Goal: Task Accomplishment & Management: Complete application form

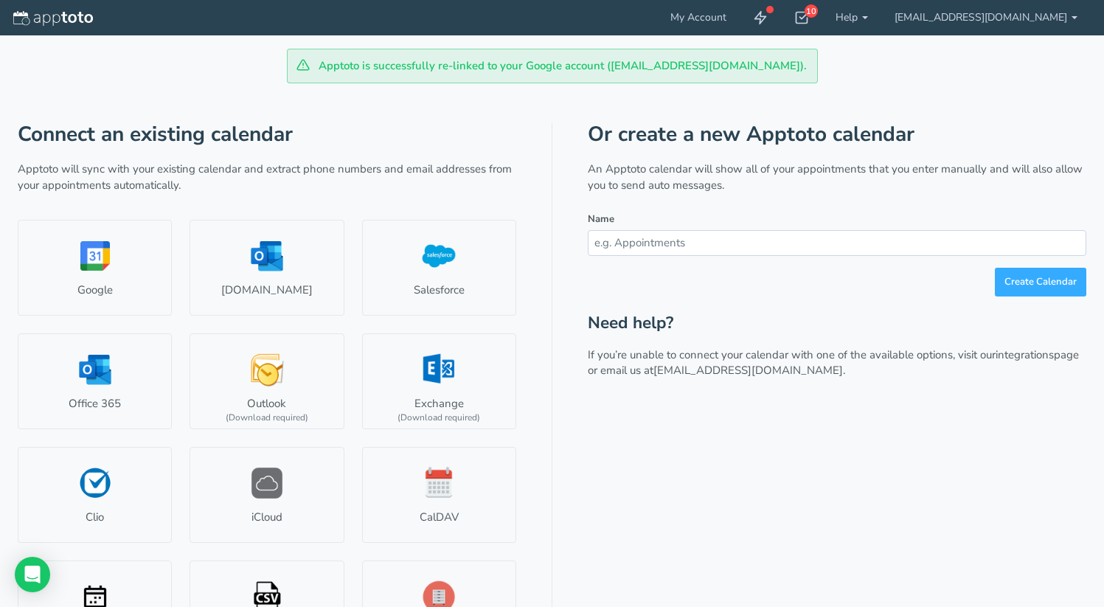
scroll to position [58, 0]
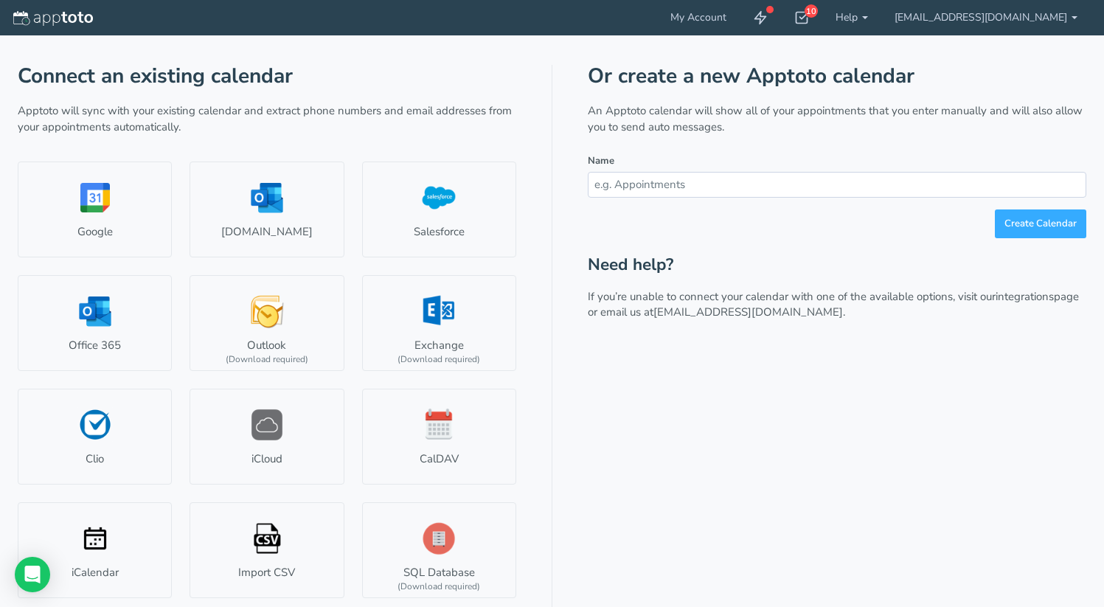
click at [719, 179] on input "text" at bounding box center [837, 185] width 498 height 26
type input "Mock"
click at [1054, 224] on button "Create Calendar" at bounding box center [1040, 223] width 91 height 29
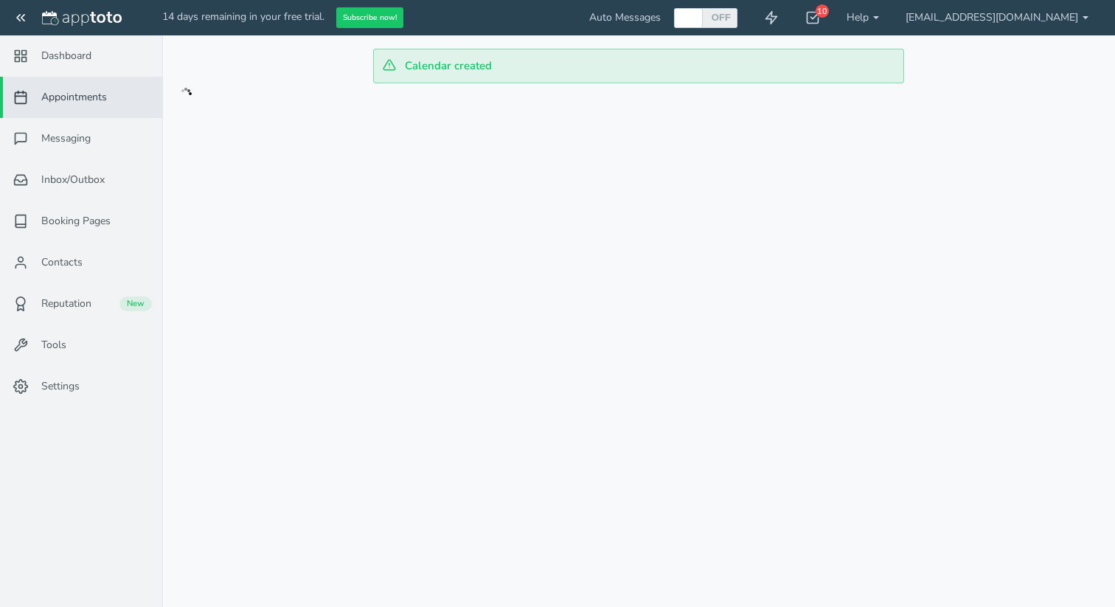
checkbox input "true"
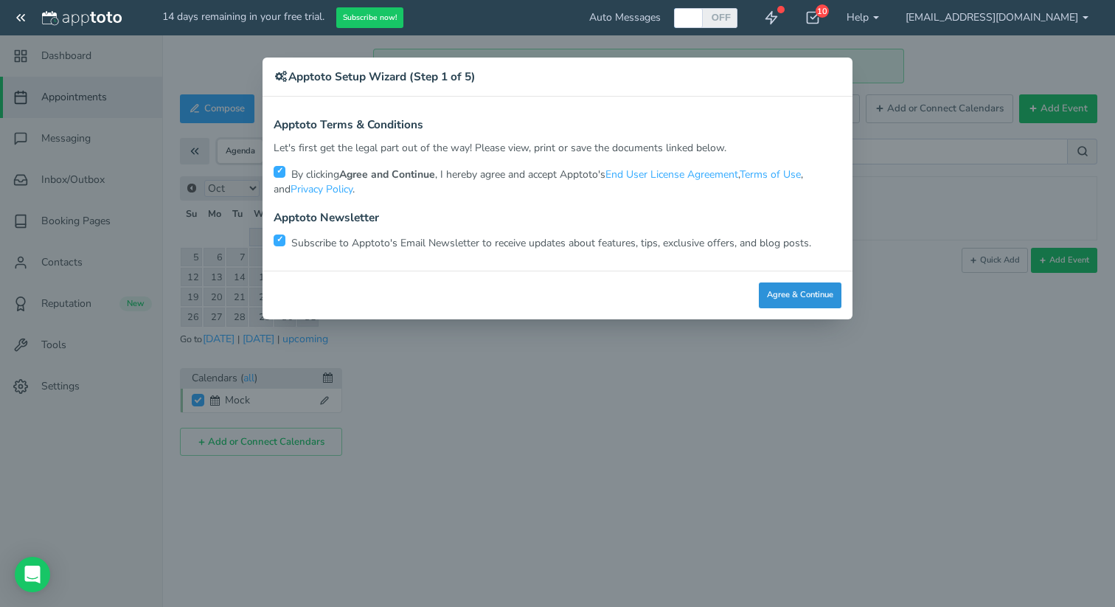
click at [813, 286] on button "Agree & Continue" at bounding box center [800, 295] width 83 height 26
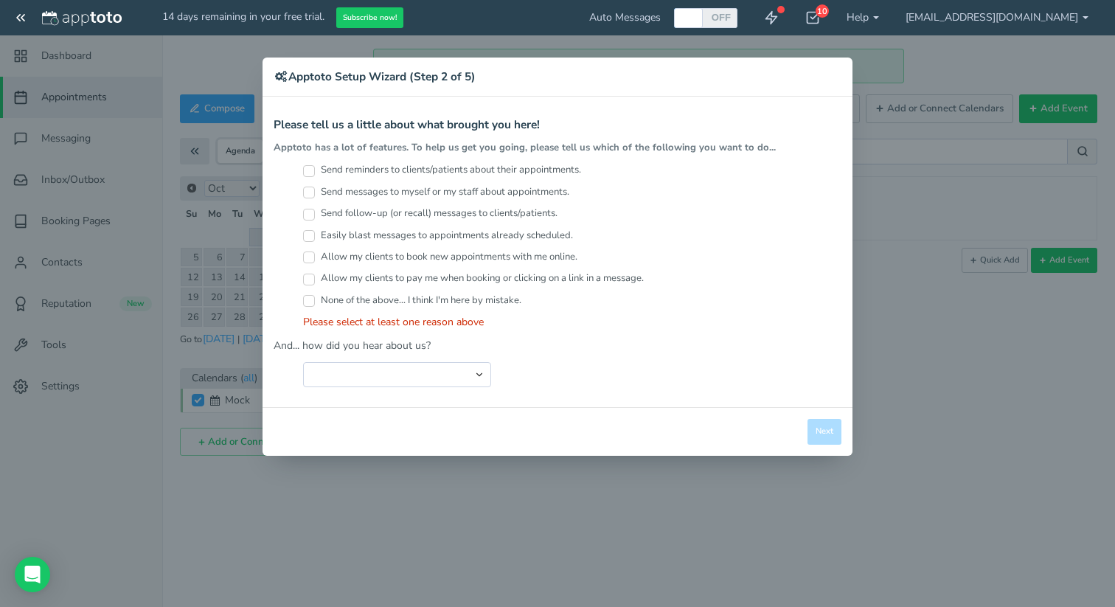
click at [520, 171] on label "Send reminders to clients/patients about their appointments." at bounding box center [442, 170] width 278 height 14
click at [315, 171] on input "Send reminders to clients/patients about their appointments." at bounding box center [309, 171] width 12 height 12
checkbox input "true"
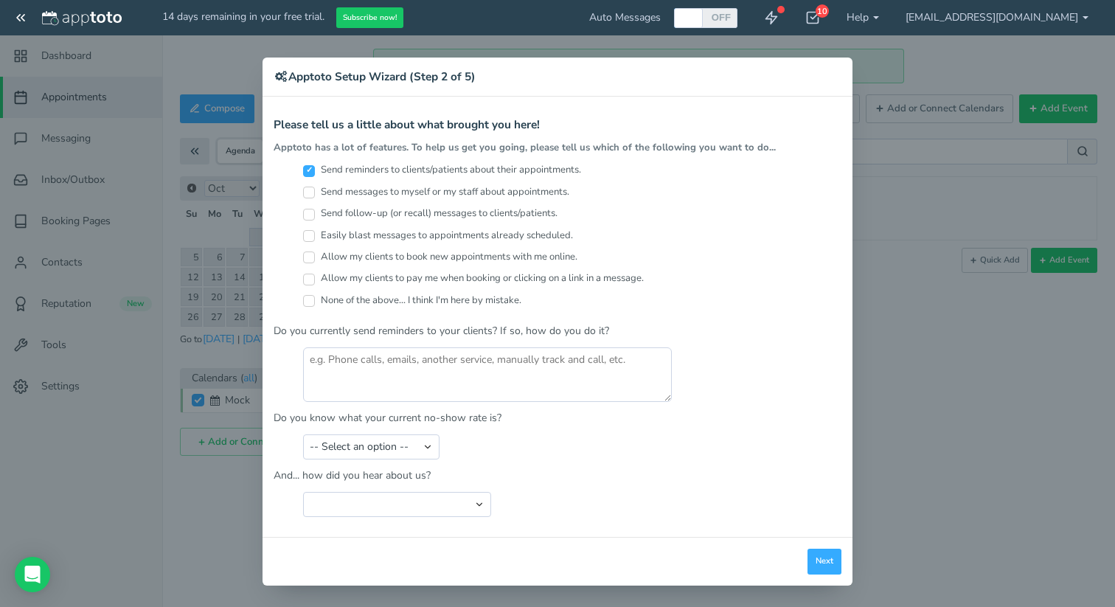
click at [514, 192] on label "Send messages to myself or my staff about appointments." at bounding box center [436, 192] width 266 height 14
click at [315, 192] on input "Send messages to myself or my staff about appointments." at bounding box center [309, 193] width 12 height 12
checkbox input "true"
click at [510, 217] on label "Send follow-up (or recall) messages to clients/patients." at bounding box center [430, 213] width 254 height 14
click at [315, 217] on input "Send follow-up (or recall) messages to clients/patients." at bounding box center [309, 215] width 12 height 12
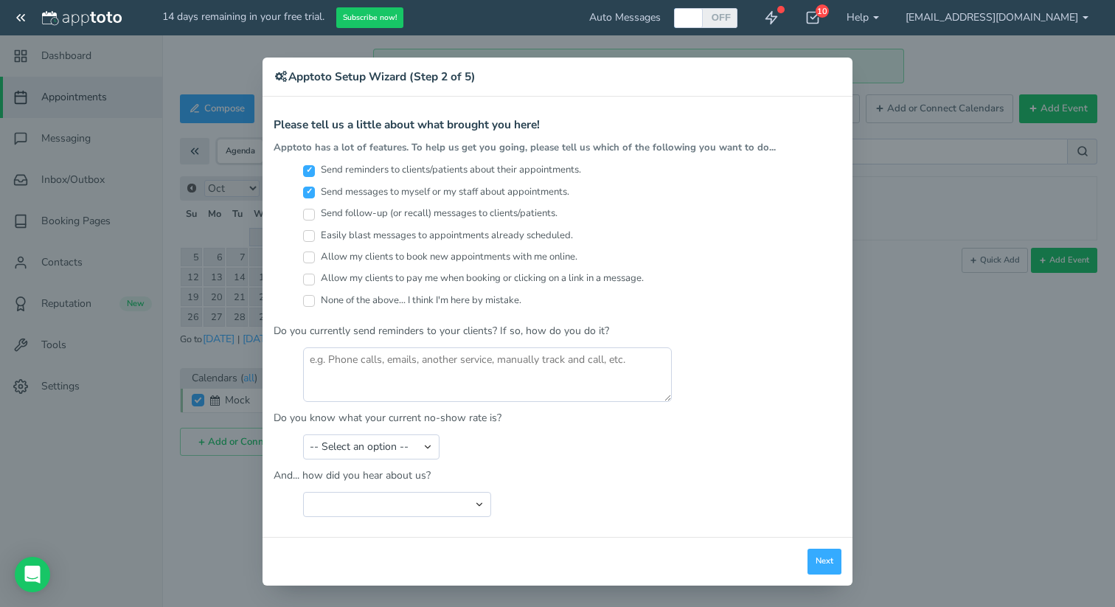
checkbox input "true"
click at [468, 255] on label "Allow my clients to book new appointments with me online." at bounding box center [440, 257] width 274 height 14
click at [315, 255] on input "Allow my clients to book new appointments with me online." at bounding box center [309, 257] width 12 height 12
checkbox input "true"
click at [468, 237] on label "Easily blast messages to appointments already scheduled." at bounding box center [438, 236] width 270 height 14
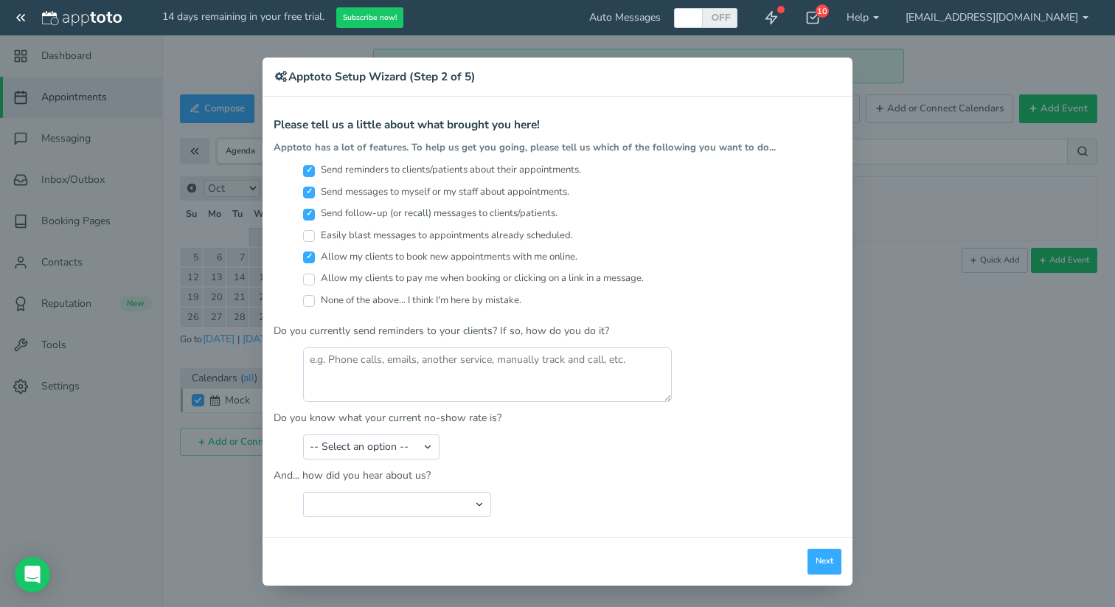
click at [315, 237] on input "Easily blast messages to appointments already scheduled." at bounding box center [309, 236] width 12 height 12
checkbox input "true"
click at [498, 282] on label "Allow my clients to pay me when booking or clicking on a link in a message." at bounding box center [473, 278] width 341 height 14
click at [315, 282] on input "Allow my clients to pay me when booking or clicking on a link in a message." at bounding box center [309, 280] width 12 height 12
checkbox input "true"
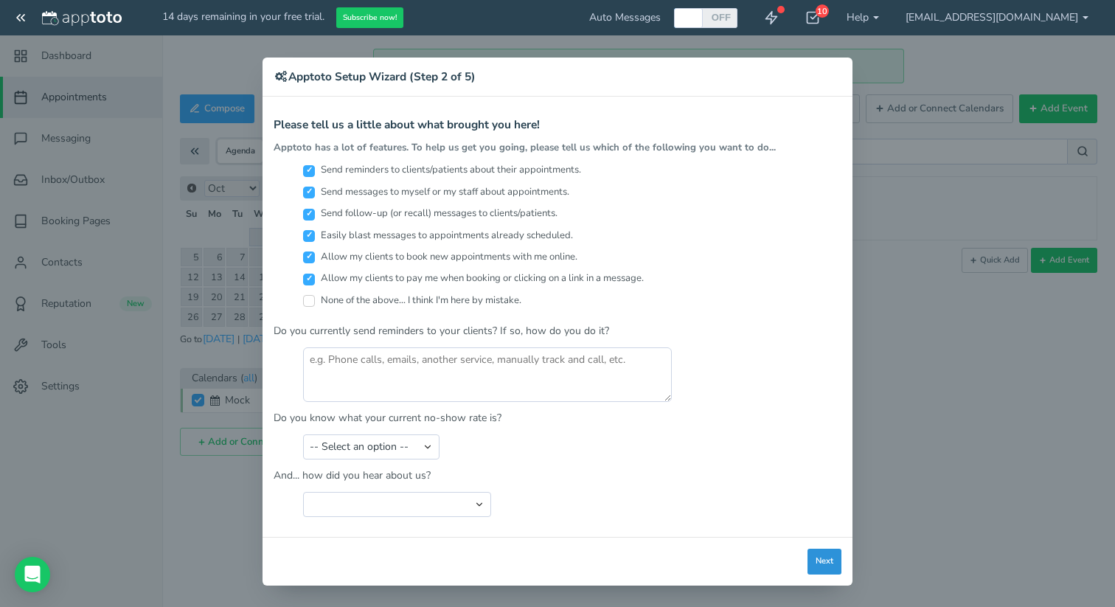
click at [824, 564] on button "Next" at bounding box center [824, 562] width 34 height 26
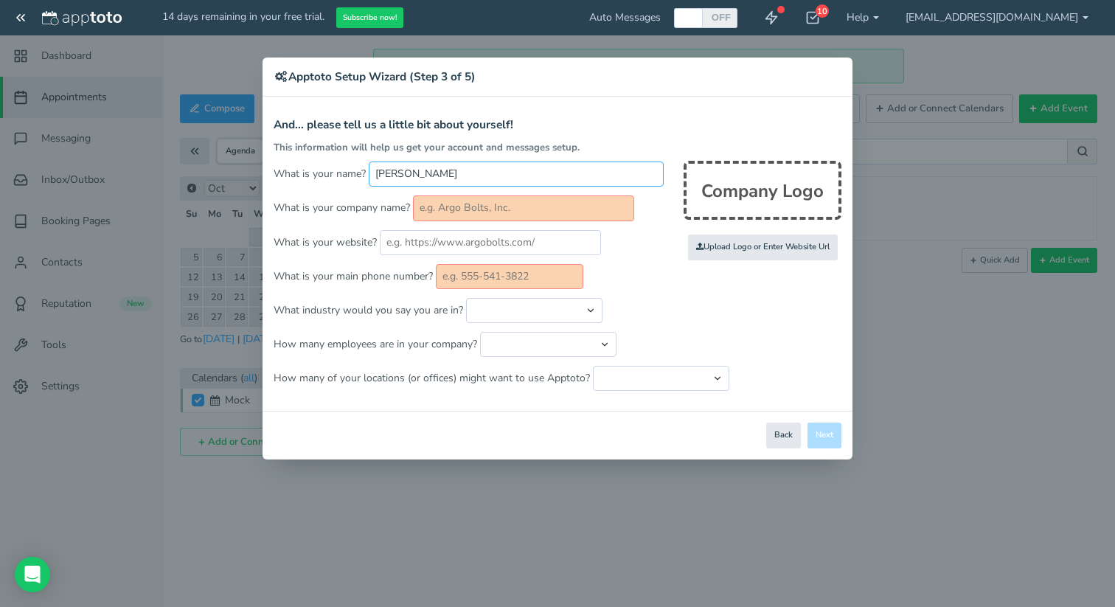
drag, startPoint x: 428, startPoint y: 168, endPoint x: 363, endPoint y: 164, distance: 65.7
click at [363, 164] on p "What is your name? 阿菲" at bounding box center [558, 173] width 568 height 25
type input "[PERSON_NAME]"
type input "6266827711"
click at [465, 220] on input "text" at bounding box center [523, 207] width 221 height 25
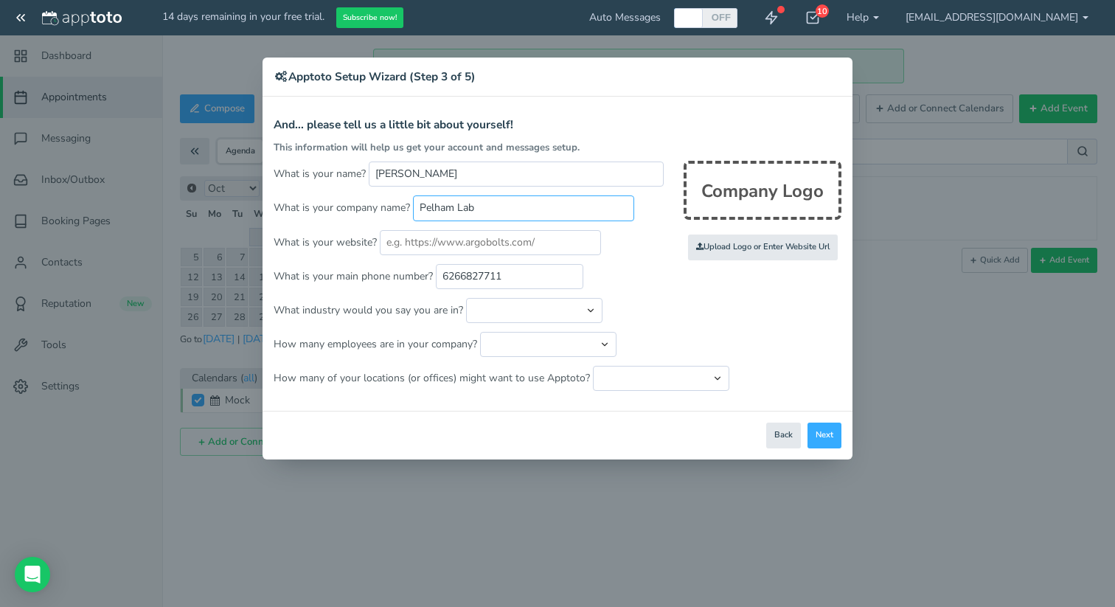
type input "Pelham Lab"
drag, startPoint x: 518, startPoint y: 290, endPoint x: 508, endPoint y: 282, distance: 12.7
click at [509, 284] on form "And... please tell us a little bit about yourself! This information will help u…" at bounding box center [558, 255] width 568 height 272
drag, startPoint x: 521, startPoint y: 282, endPoint x: 414, endPoint y: 277, distance: 107.8
click at [414, 277] on p "What is your main phone number? 6266827711" at bounding box center [558, 276] width 568 height 25
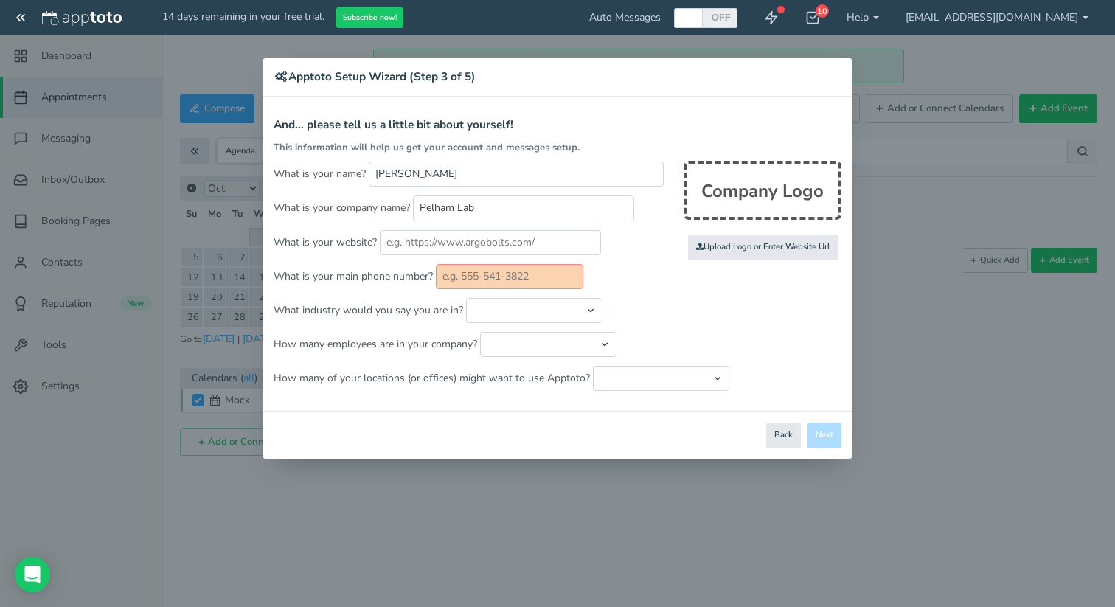
click at [670, 296] on form "And... please tell us a little bit about yourself! This information will help u…" at bounding box center [558, 255] width 568 height 272
click at [532, 265] on input "text" at bounding box center [509, 276] width 147 height 25
type input "6266827711"
click at [549, 319] on select "Automotive Cleaning Services Consulting Education - Classroom Education - Admis…" at bounding box center [534, 310] width 136 height 25
select select "string:Healthcare - Research"
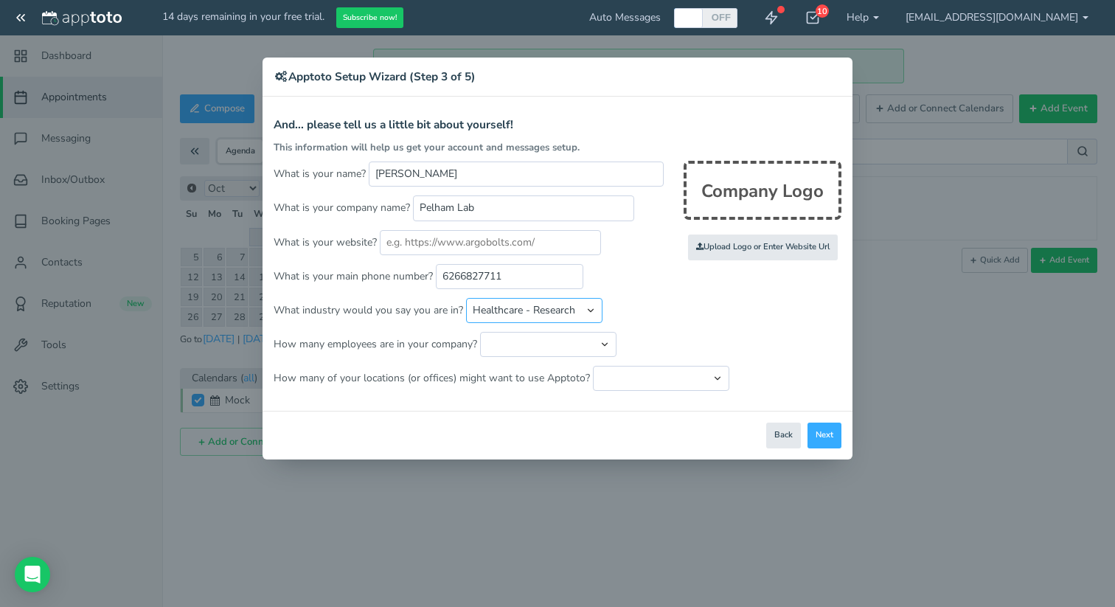
click at [466, 298] on select "Automotive Cleaning Services Consulting Education - Classroom Education - Admis…" at bounding box center [534, 310] width 136 height 25
click at [812, 437] on button "Next" at bounding box center [824, 435] width 34 height 26
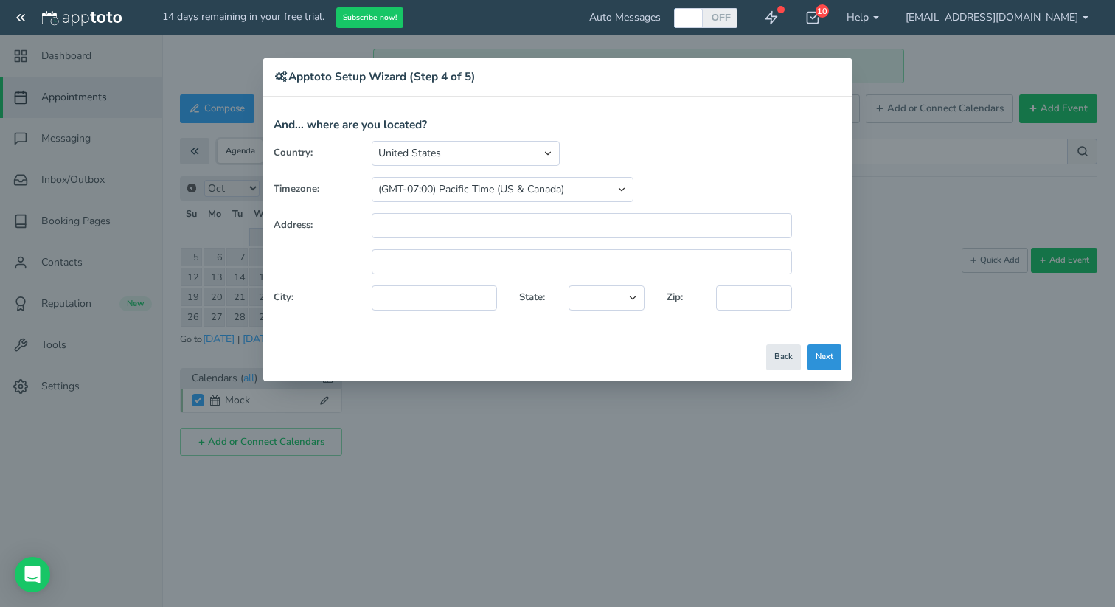
click at [818, 358] on button "Next" at bounding box center [824, 357] width 34 height 26
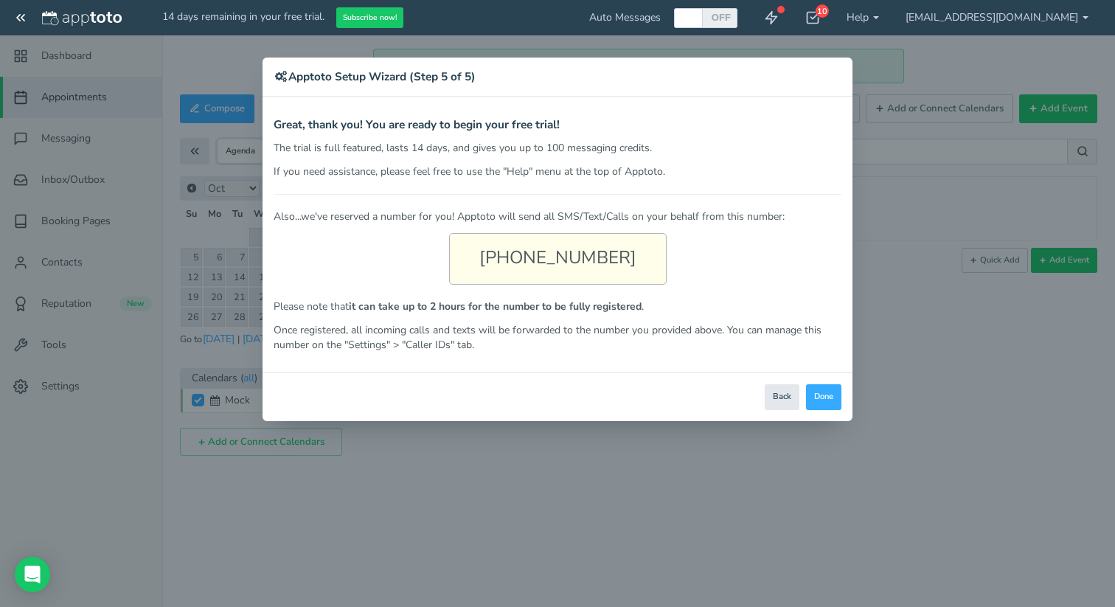
drag, startPoint x: 488, startPoint y: 248, endPoint x: 636, endPoint y: 251, distance: 148.2
click at [636, 251] on div "[PHONE_NUMBER]" at bounding box center [558, 259] width 218 height 52
copy div "[PHONE_NUMBER]"
click at [825, 397] on button "Done" at bounding box center [823, 397] width 35 height 26
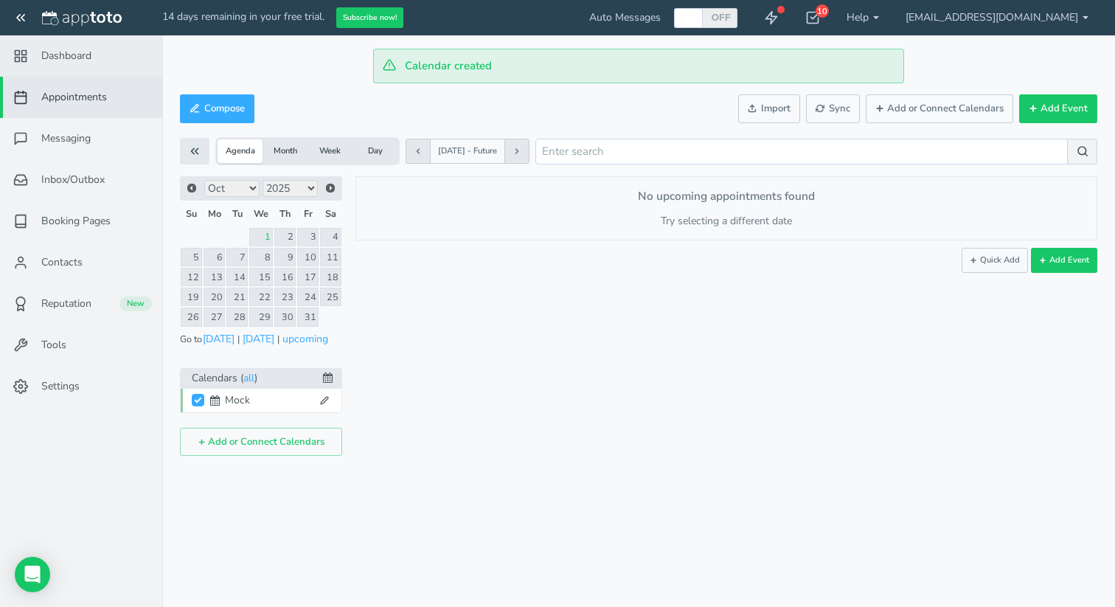
click at [97, 51] on link "Dashboard" at bounding box center [81, 55] width 162 height 41
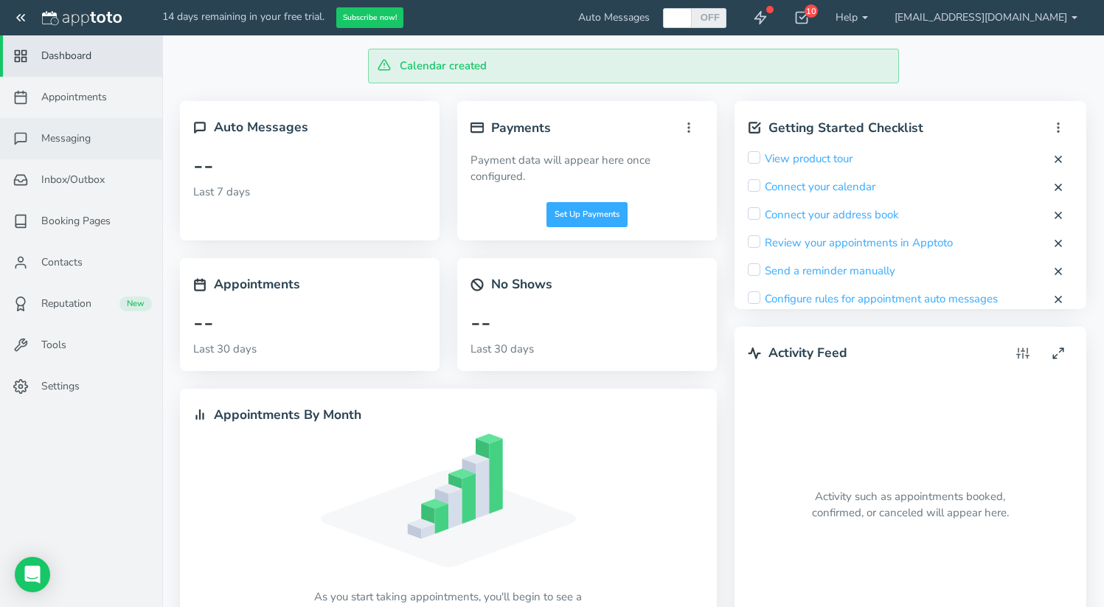
click at [91, 141] on span "Messaging" at bounding box center [65, 138] width 49 height 15
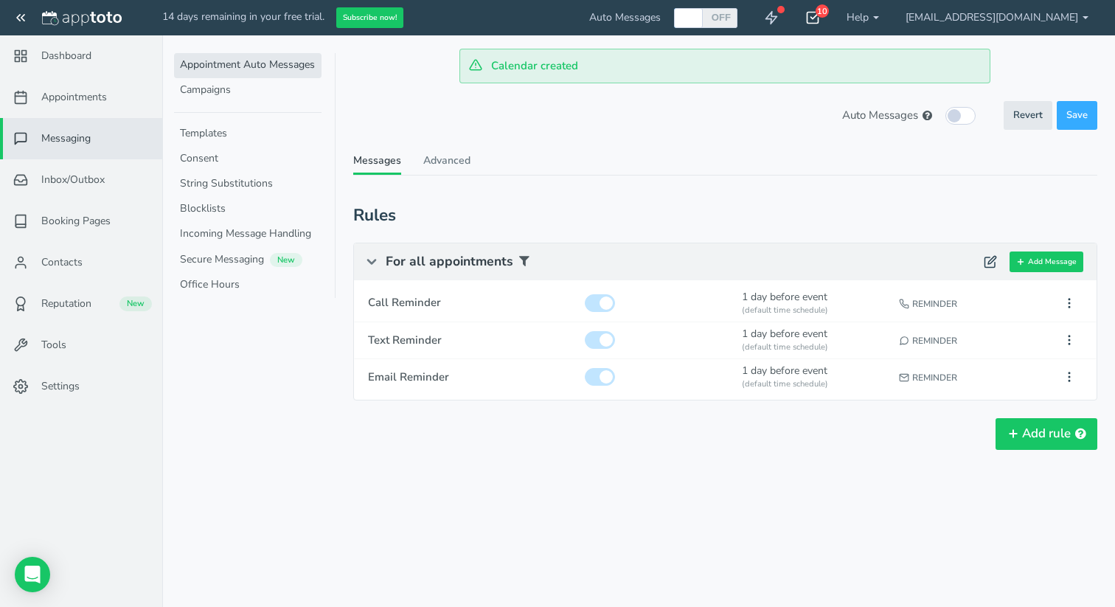
click at [820, 15] on icon at bounding box center [812, 17] width 15 height 15
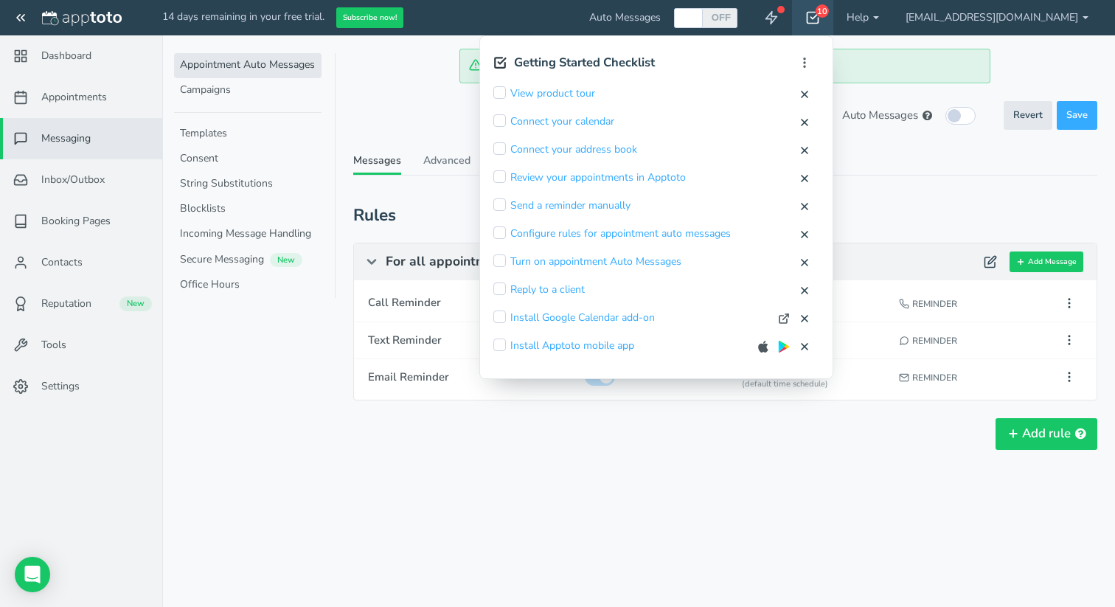
click at [425, 86] on div "× Message Editor Name Enabled" at bounding box center [638, 291] width 917 height 417
